Goal: Obtain resource: Obtain resource

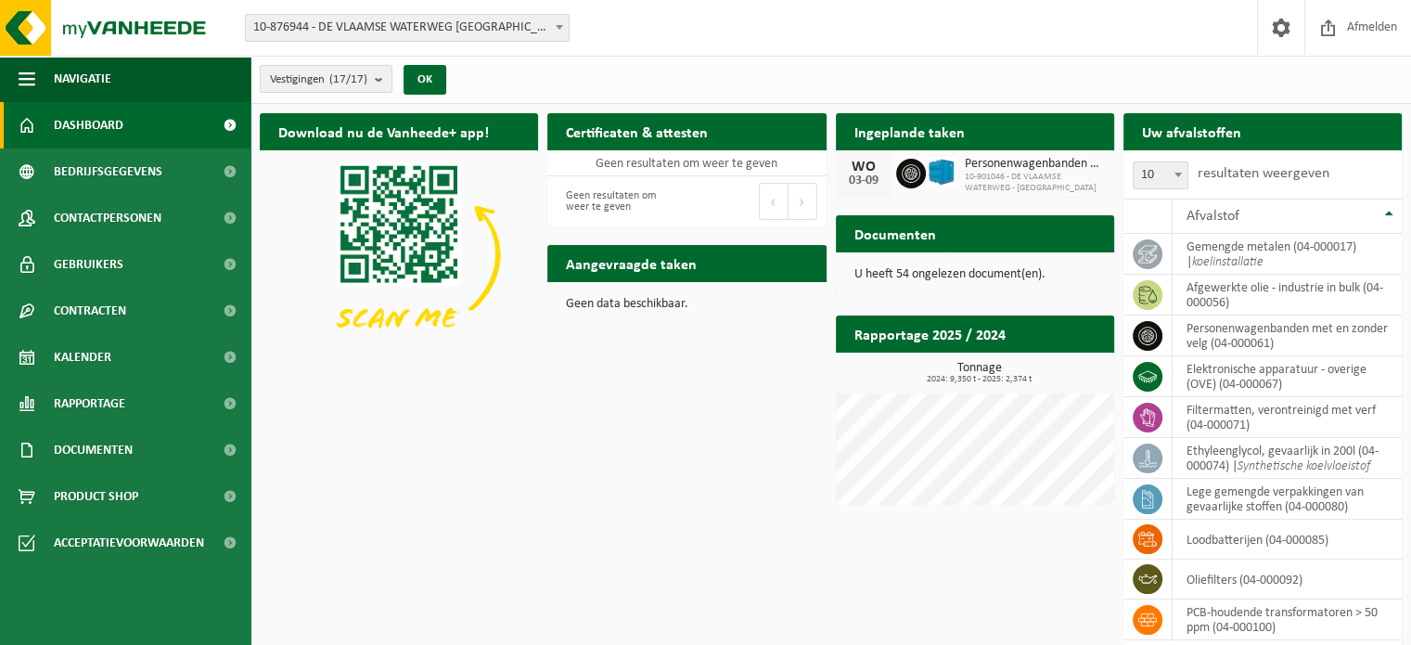
click at [933, 261] on div "U heeft 54 ongelezen document(en)." at bounding box center [975, 274] width 278 height 45
click at [71, 444] on span "Documenten" at bounding box center [93, 450] width 79 height 46
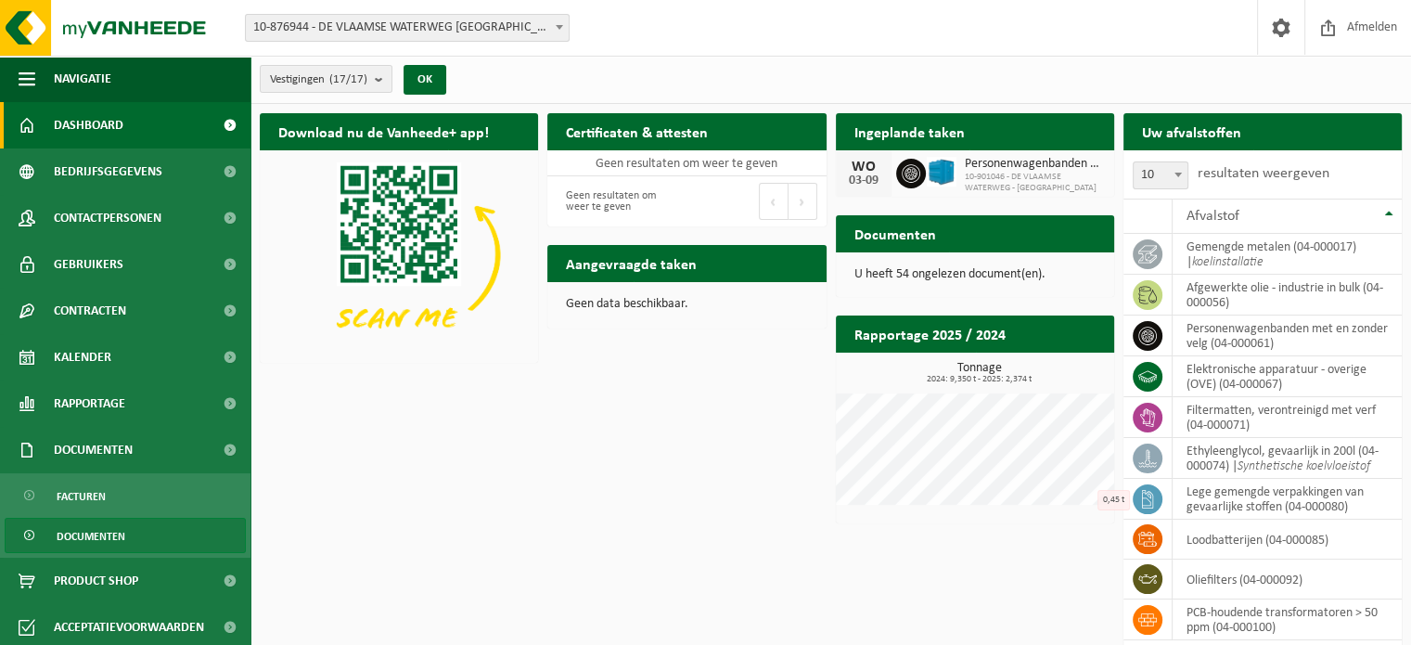
click at [89, 530] on span "Documenten" at bounding box center [91, 536] width 69 height 35
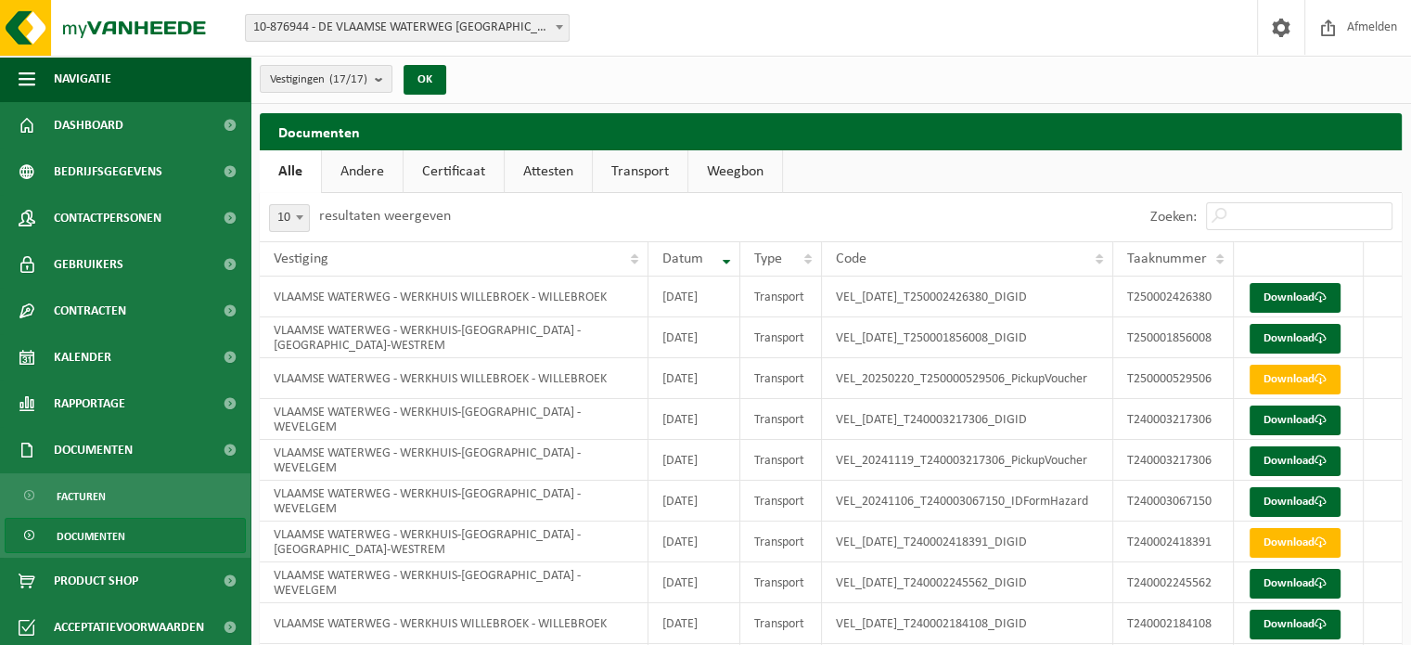
click at [627, 168] on link "Transport" at bounding box center [640, 171] width 95 height 43
click at [721, 171] on link "Weegbon" at bounding box center [738, 171] width 94 height 43
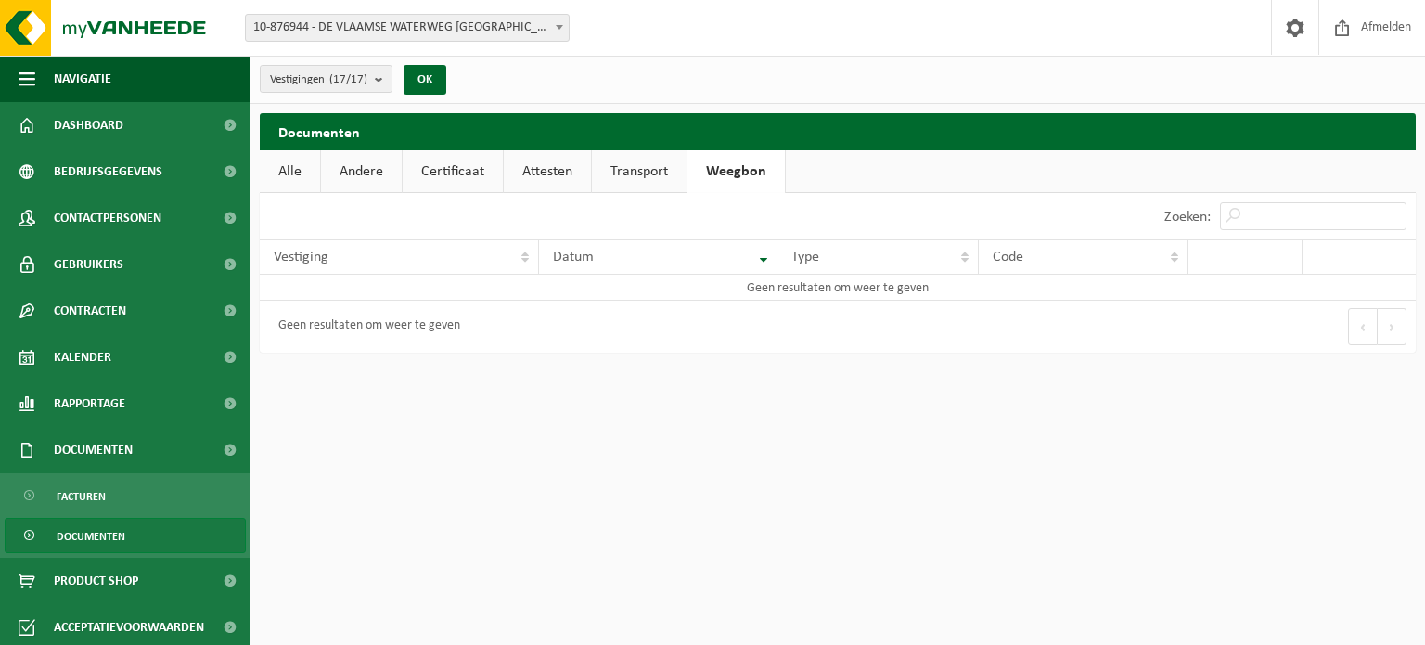
click at [524, 166] on link "Attesten" at bounding box center [547, 171] width 87 height 43
click at [482, 173] on link "Certificaat" at bounding box center [453, 171] width 100 height 43
click at [357, 176] on link "Andere" at bounding box center [361, 171] width 81 height 43
click at [286, 168] on link "Alle" at bounding box center [290, 171] width 60 height 43
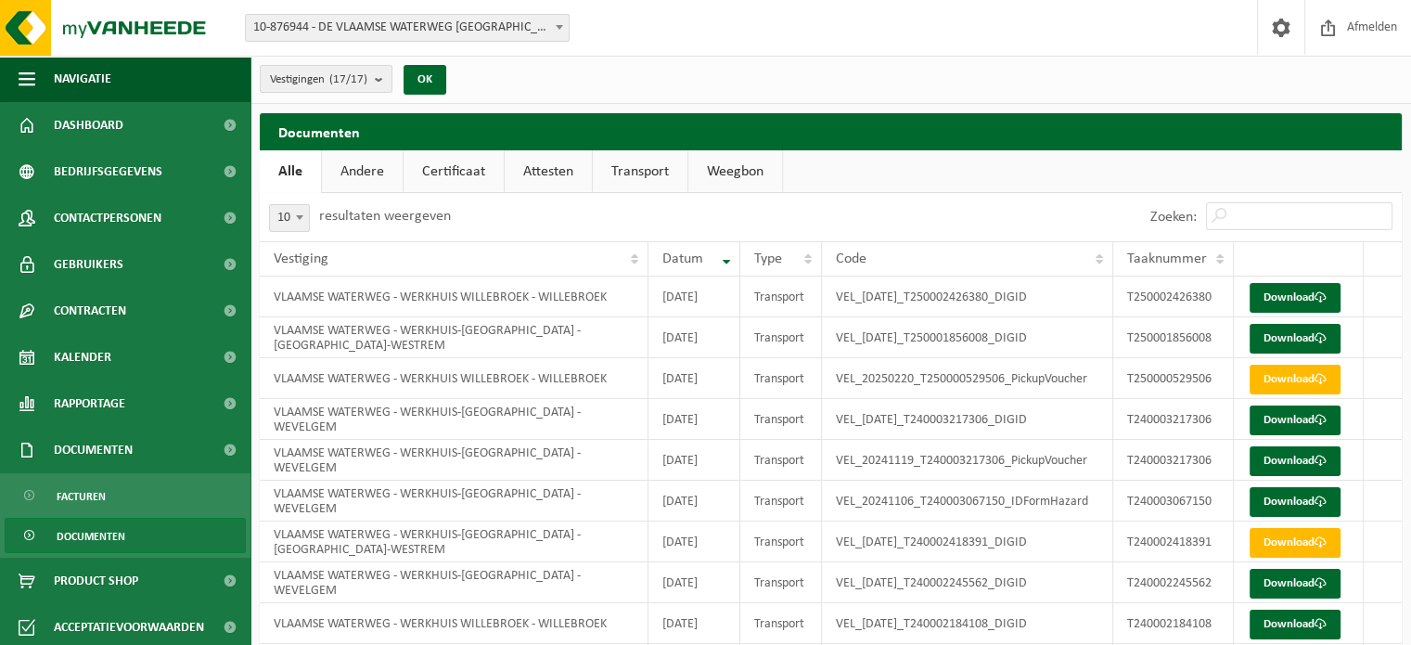
click at [549, 27] on span "10-876944 - DE VLAAMSE WATERWEG [GEOGRAPHIC_DATA] - [GEOGRAPHIC_DATA]" at bounding box center [407, 28] width 323 height 26
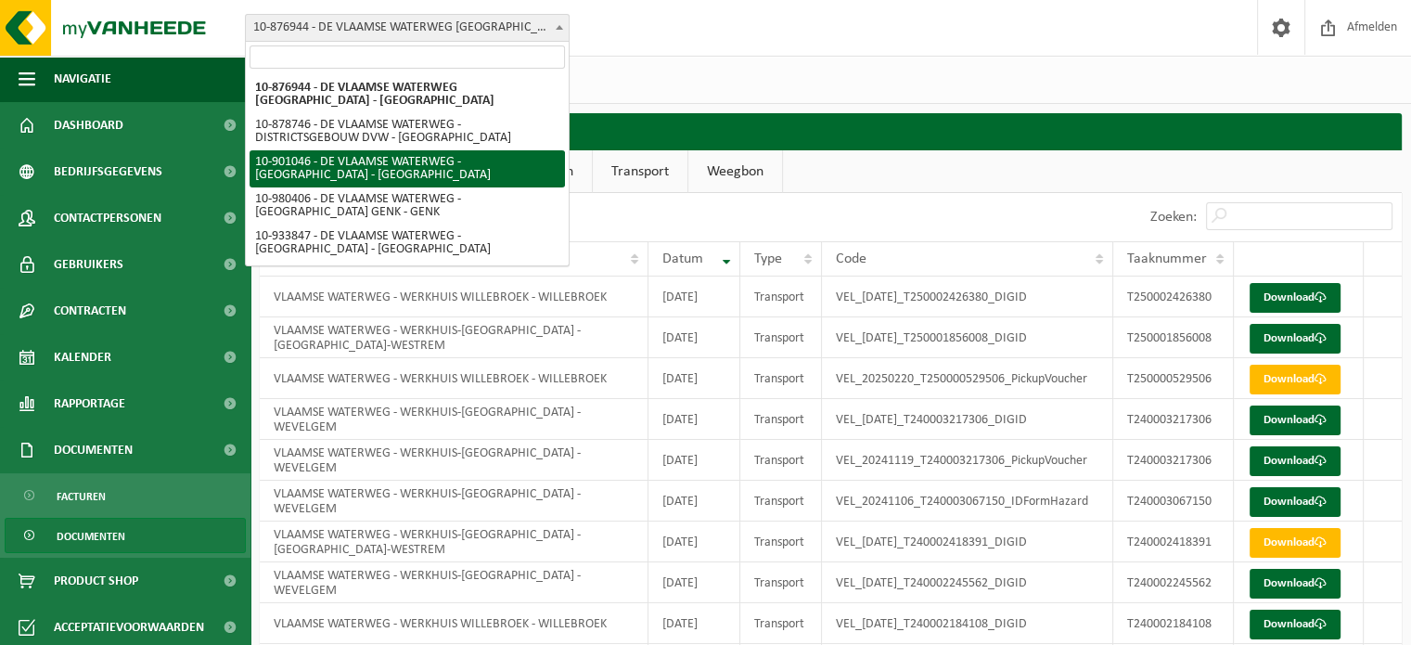
scroll to position [432, 0]
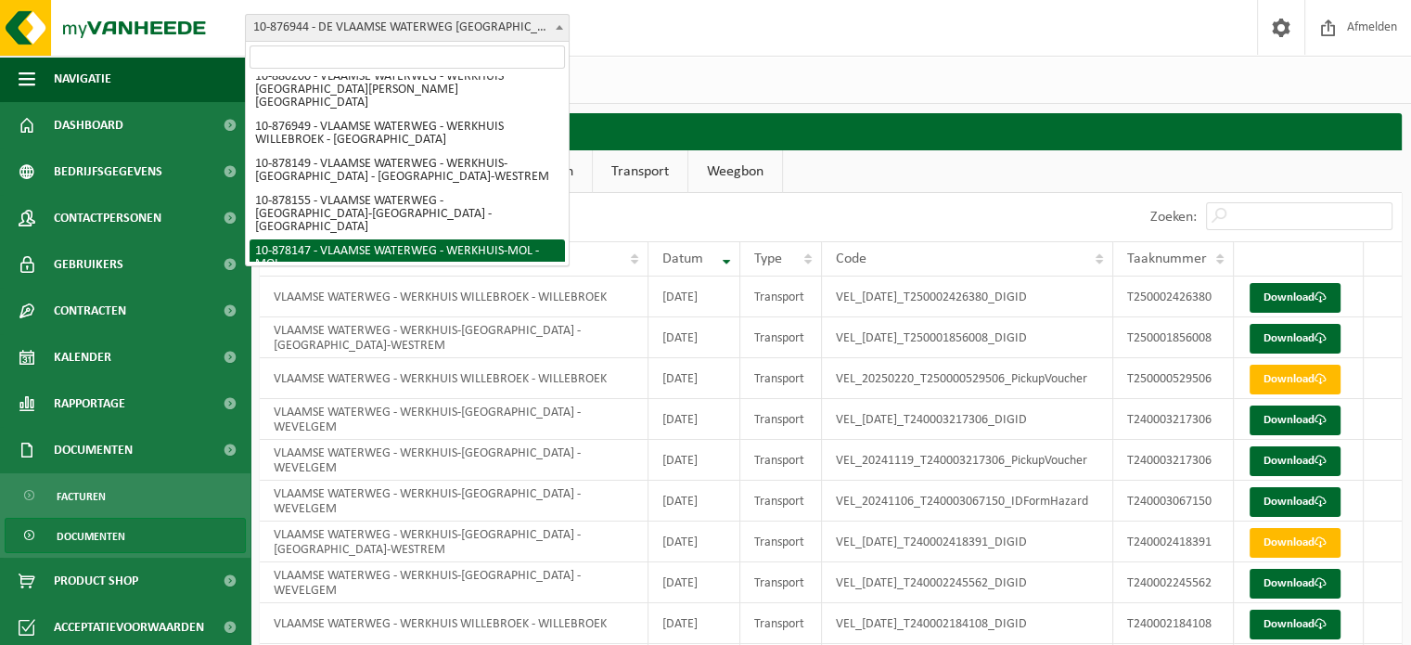
select select "108227"
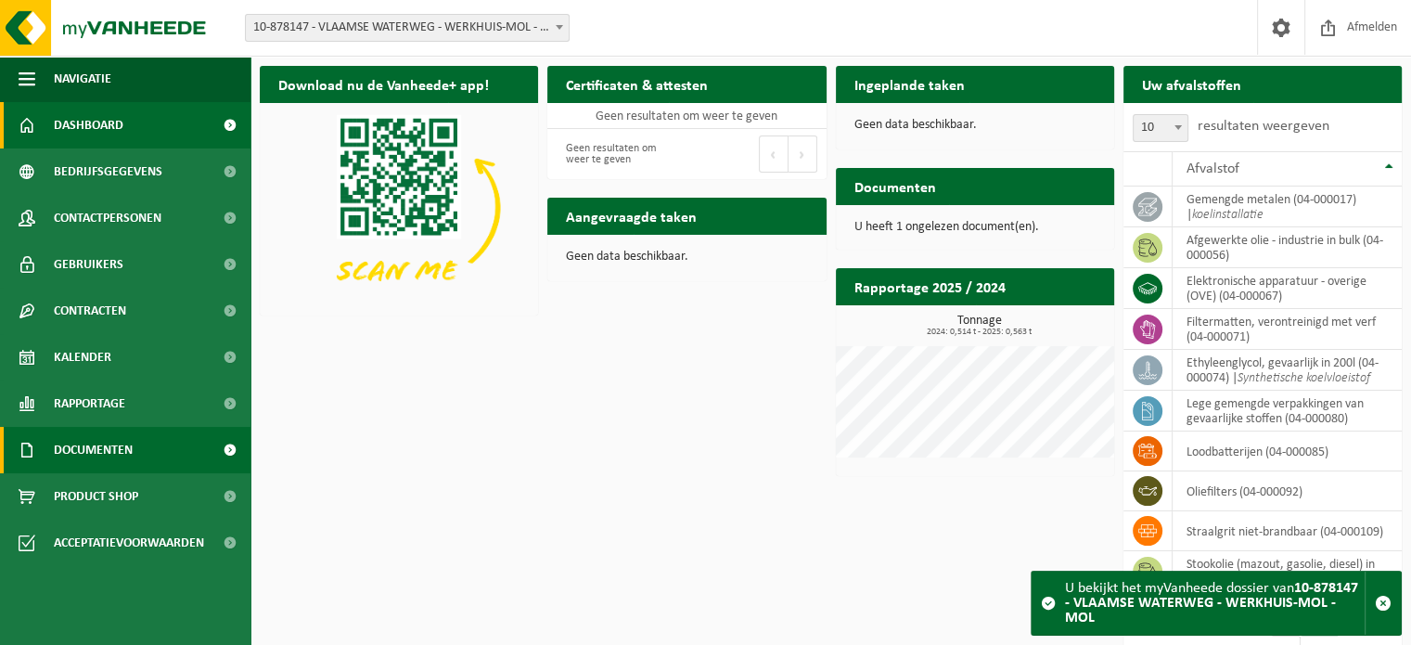
click at [83, 459] on span "Documenten" at bounding box center [93, 450] width 79 height 46
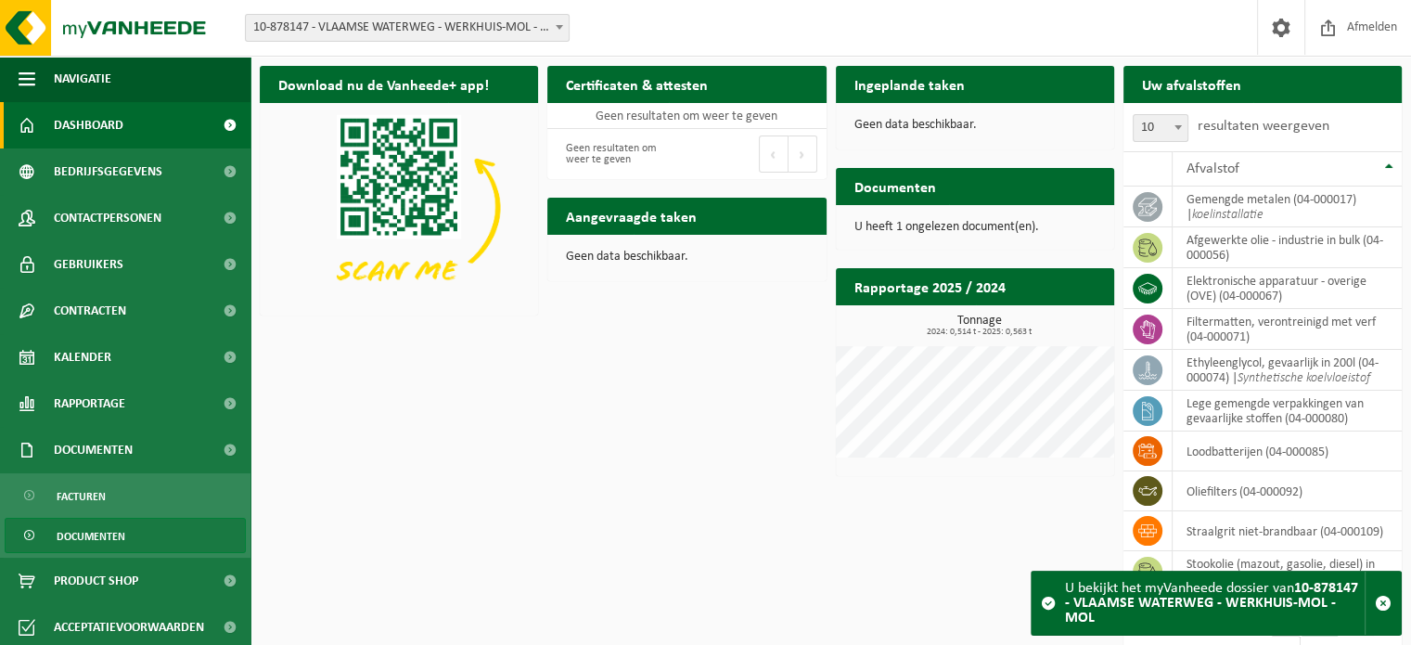
click at [71, 529] on span "Documenten" at bounding box center [91, 536] width 69 height 35
